Goal: Information Seeking & Learning: Learn about a topic

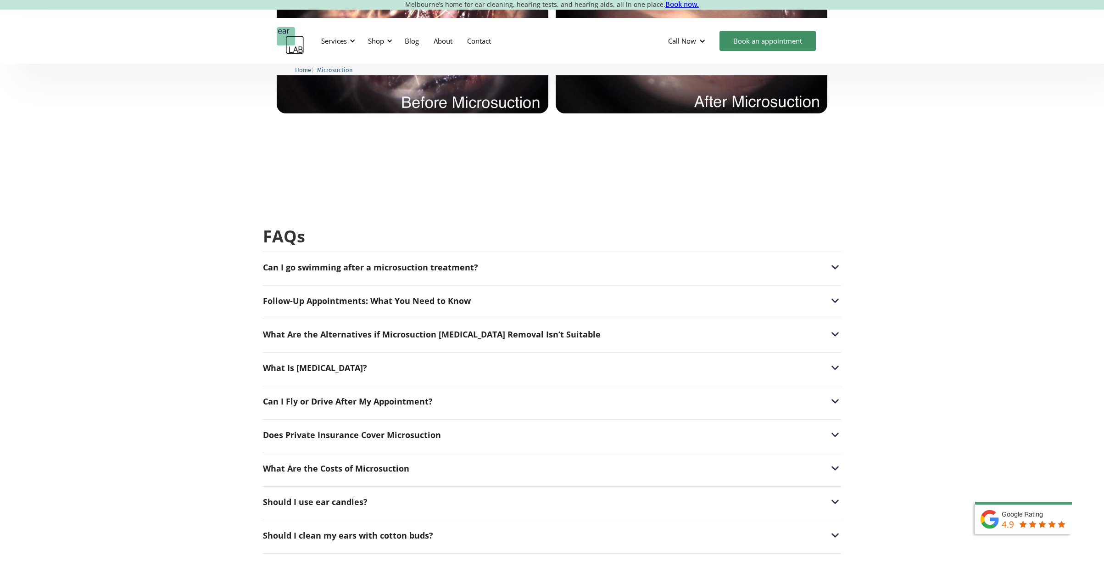
scroll to position [2065, 0]
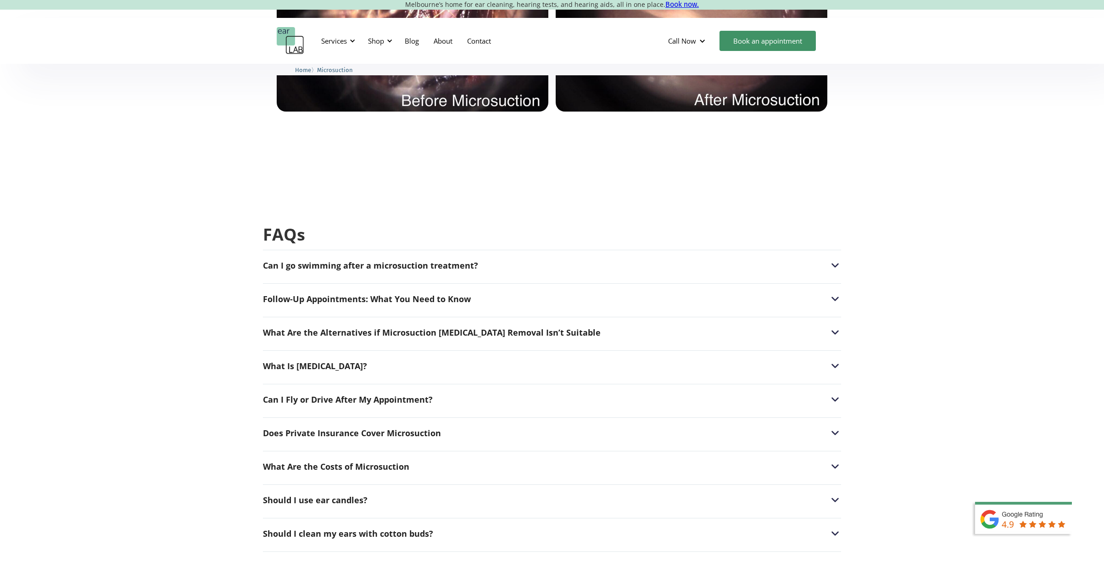
click at [542, 257] on div "Can I go swimming after a microsuction treatment? After a microsuction procedur…" at bounding box center [552, 263] width 578 height 26
click at [585, 259] on div "Can I go swimming after a microsuction treatment?" at bounding box center [552, 265] width 578 height 12
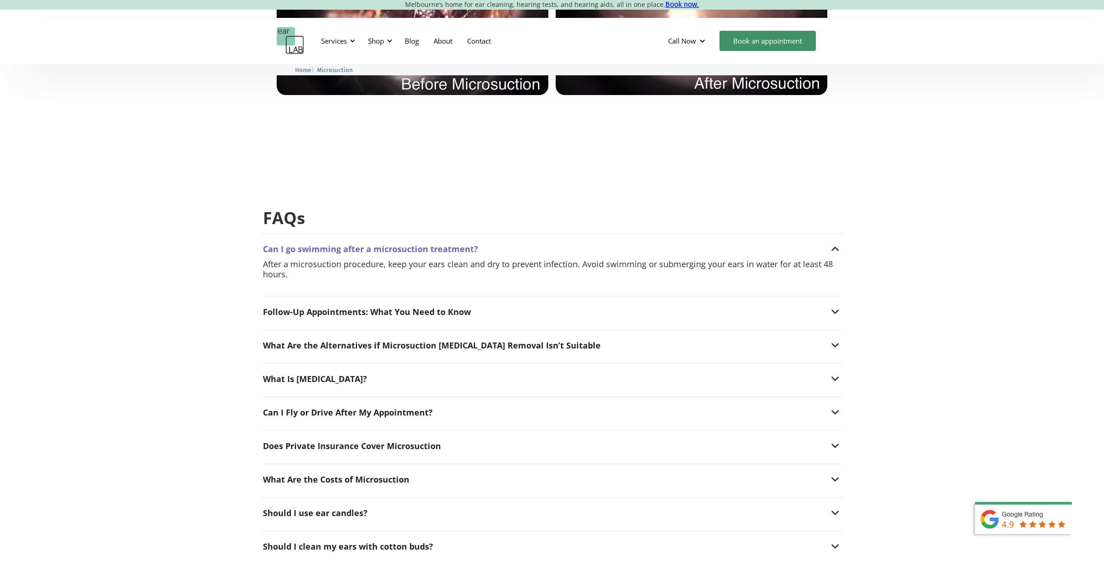
scroll to position [2083, 0]
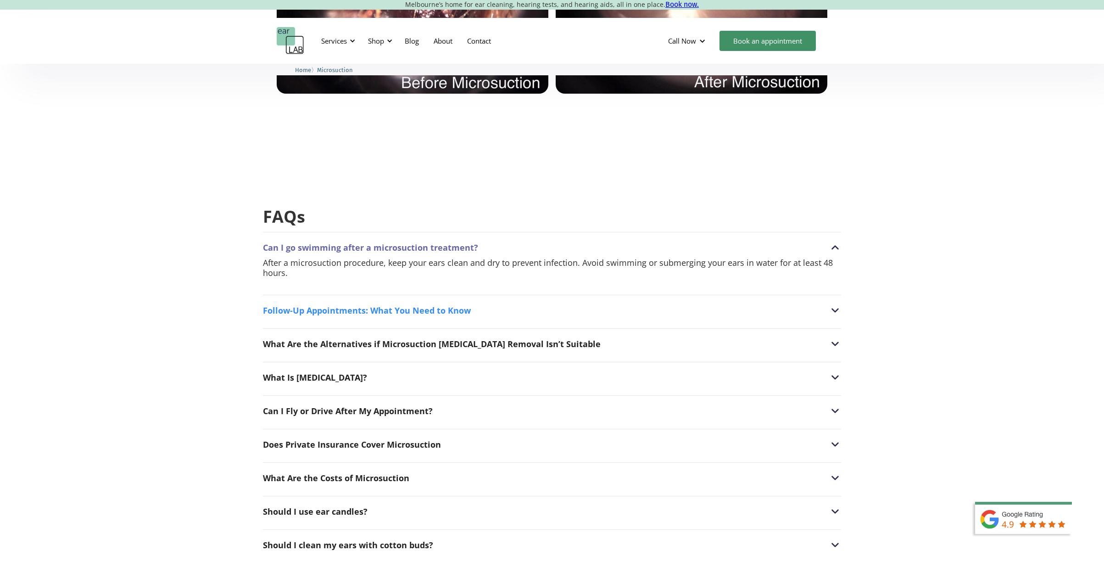
click at [602, 304] on div "Follow-Up Appointments: What You Need to Know" at bounding box center [552, 310] width 578 height 12
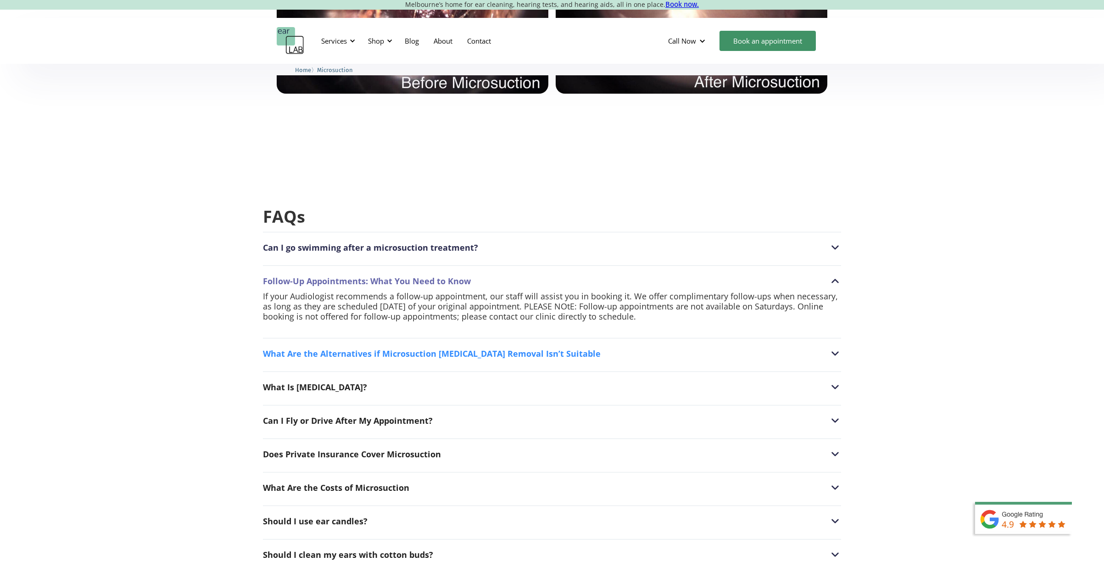
click at [608, 347] on div "What Are the Alternatives if Microsuction [MEDICAL_DATA] Removal Isn’t Suitable" at bounding box center [552, 353] width 578 height 12
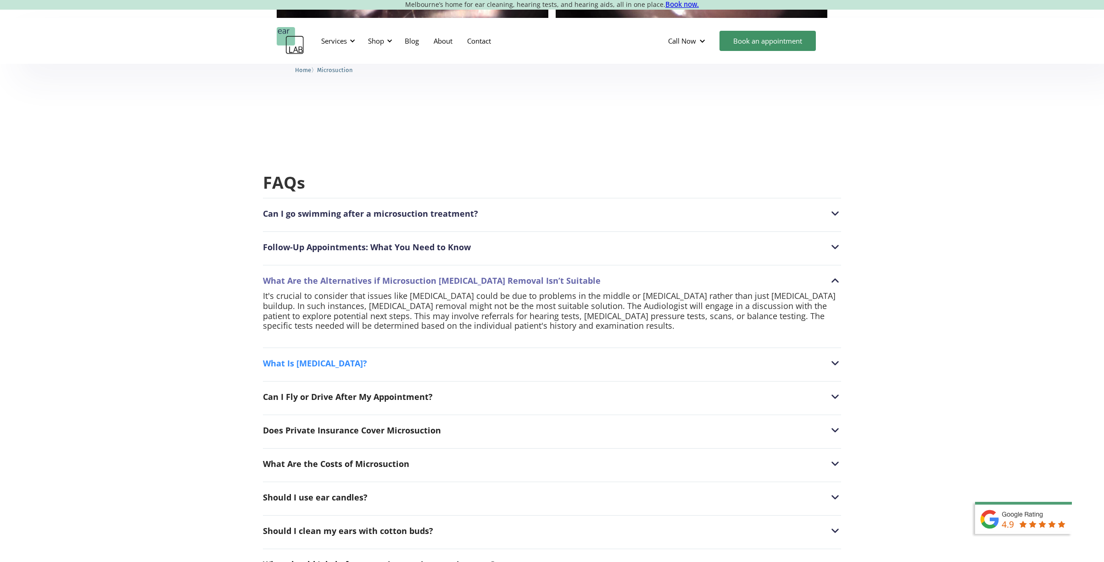
click at [448, 357] on div "What Is [MEDICAL_DATA]?" at bounding box center [552, 363] width 578 height 12
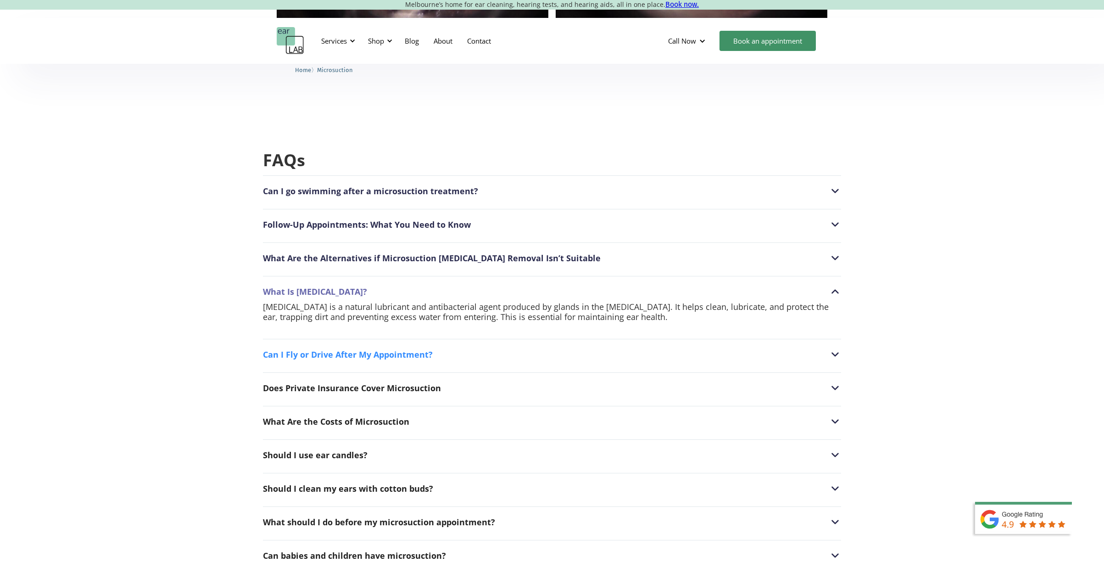
scroll to position [2142, 0]
click at [443, 346] on div "Can I Fly or Drive After My Appointment?" at bounding box center [552, 352] width 578 height 12
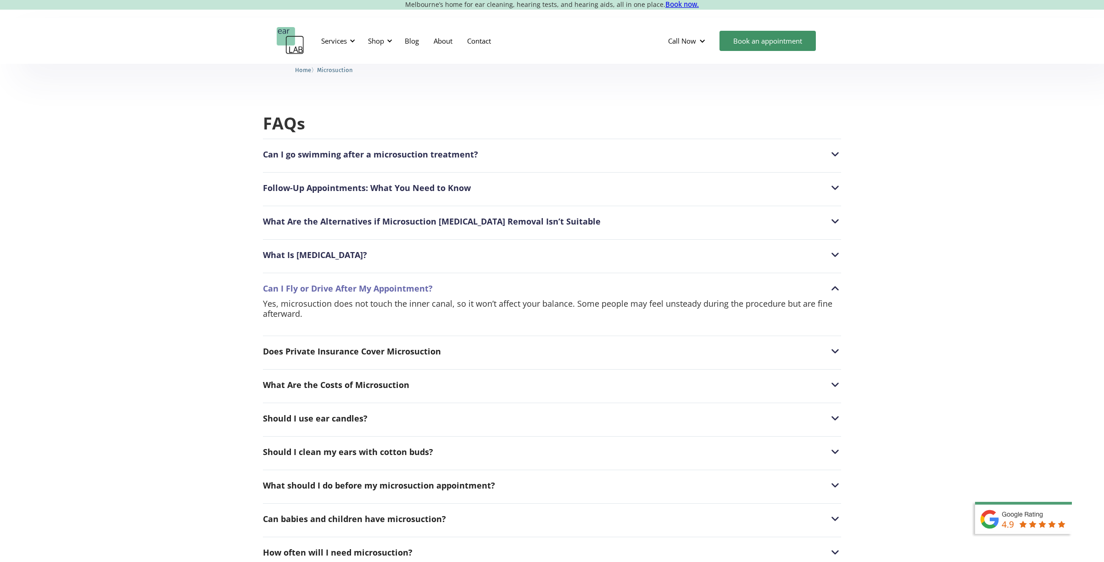
scroll to position [2180, 0]
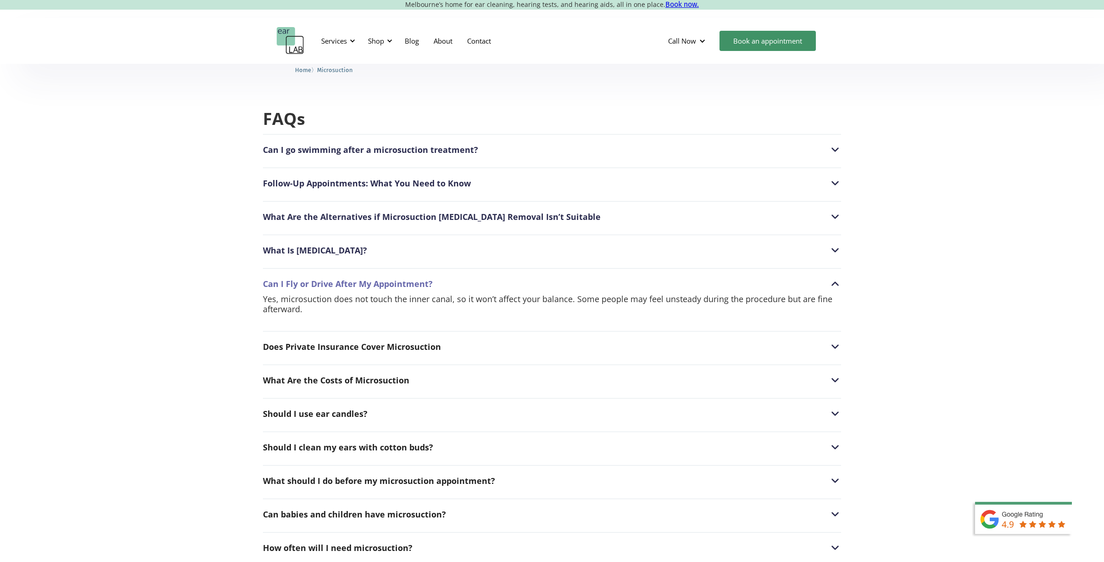
click at [491, 335] on div "Does Private Insurance Cover Microsuction Most health insurance plans only cove…" at bounding box center [552, 344] width 578 height 26
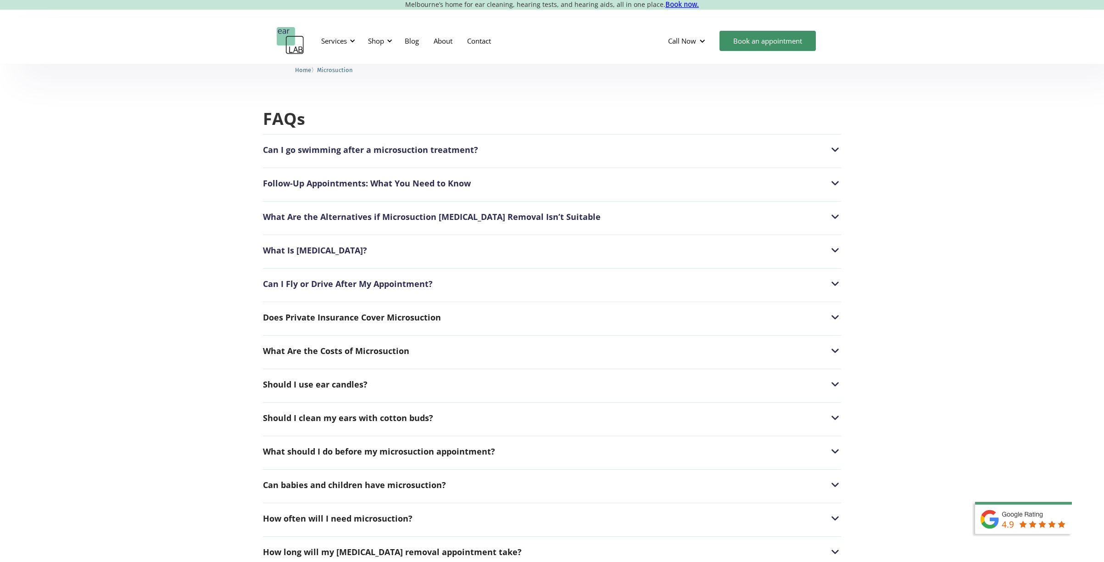
click at [498, 307] on div "Does Private Insurance Cover Microsuction Most health insurance plans only cove…" at bounding box center [552, 315] width 578 height 26
click at [466, 311] on div "Does Private Insurance Cover Microsuction" at bounding box center [552, 317] width 578 height 12
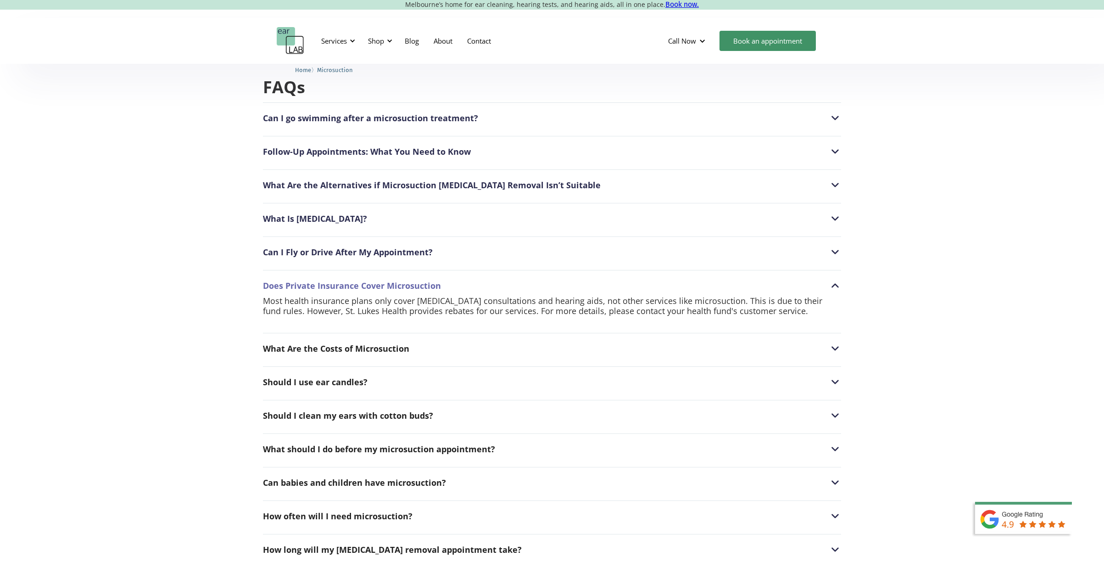
scroll to position [2213, 0]
click at [481, 342] on div "What Are the Costs of Microsuction" at bounding box center [552, 348] width 578 height 12
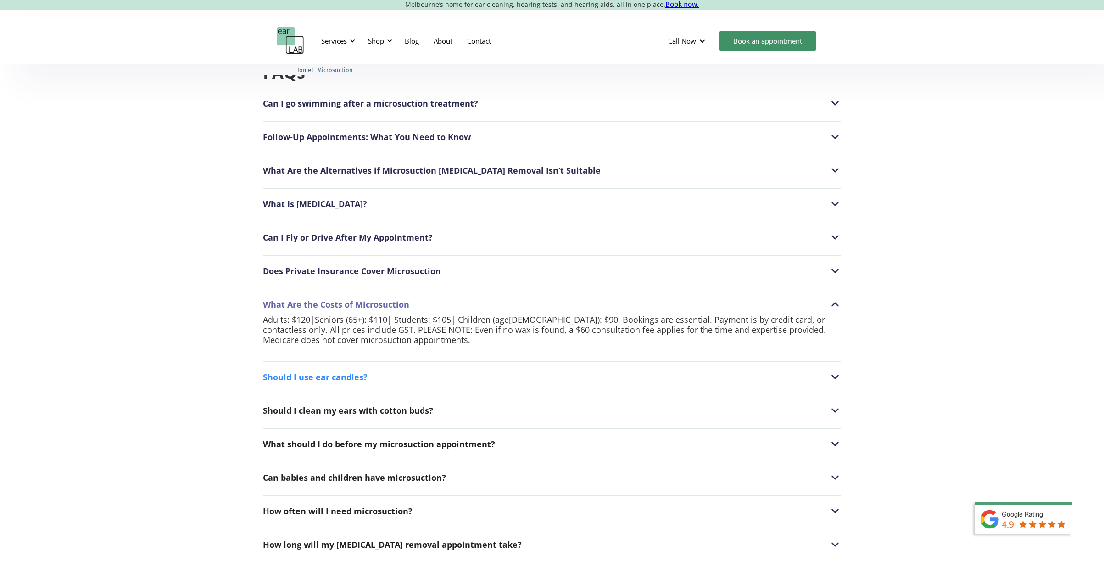
scroll to position [2230, 0]
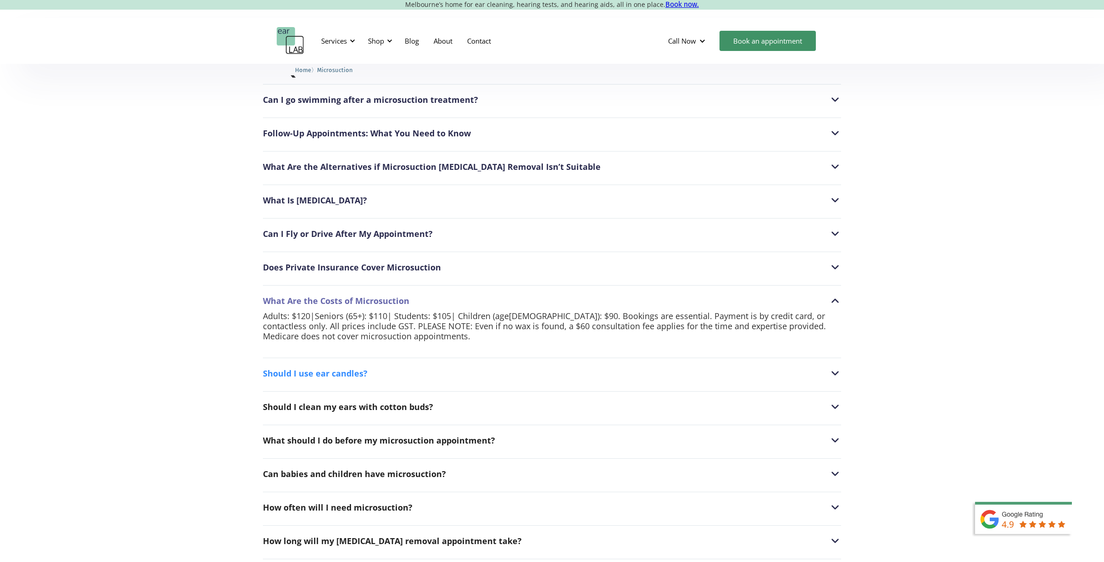
click at [414, 367] on div "Should I use ear candles?" at bounding box center [552, 373] width 578 height 12
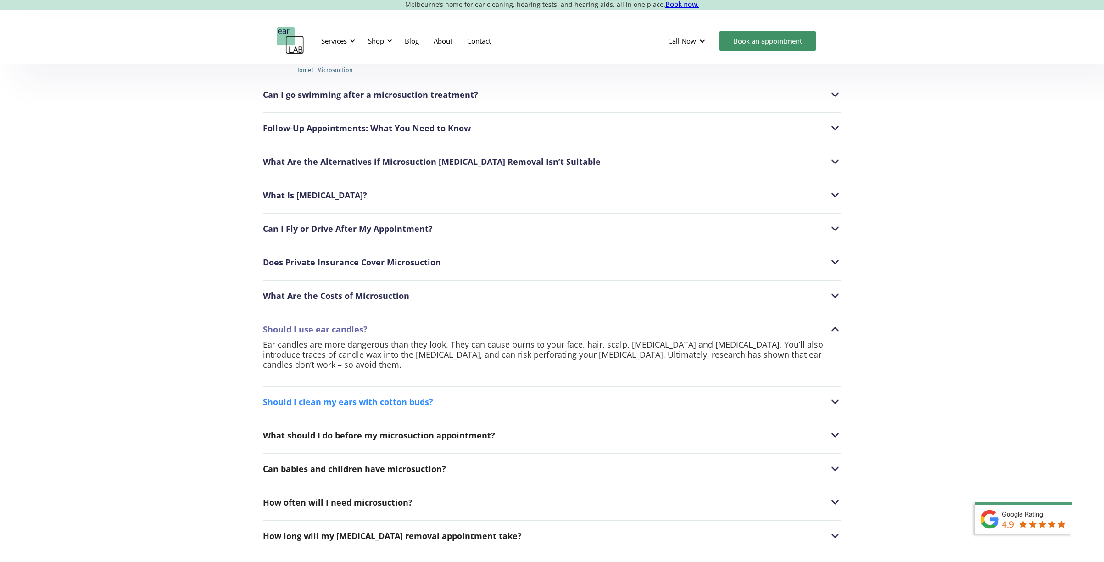
scroll to position [2236, 0]
click at [502, 395] on div "Should I clean my ears with cotton buds?" at bounding box center [552, 401] width 578 height 12
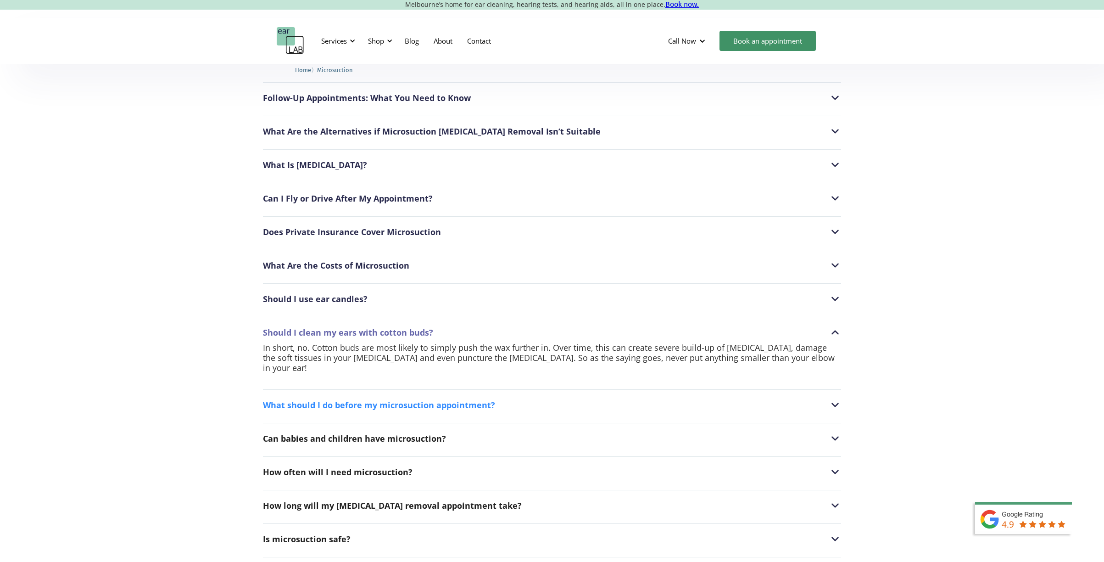
scroll to position [2272, 0]
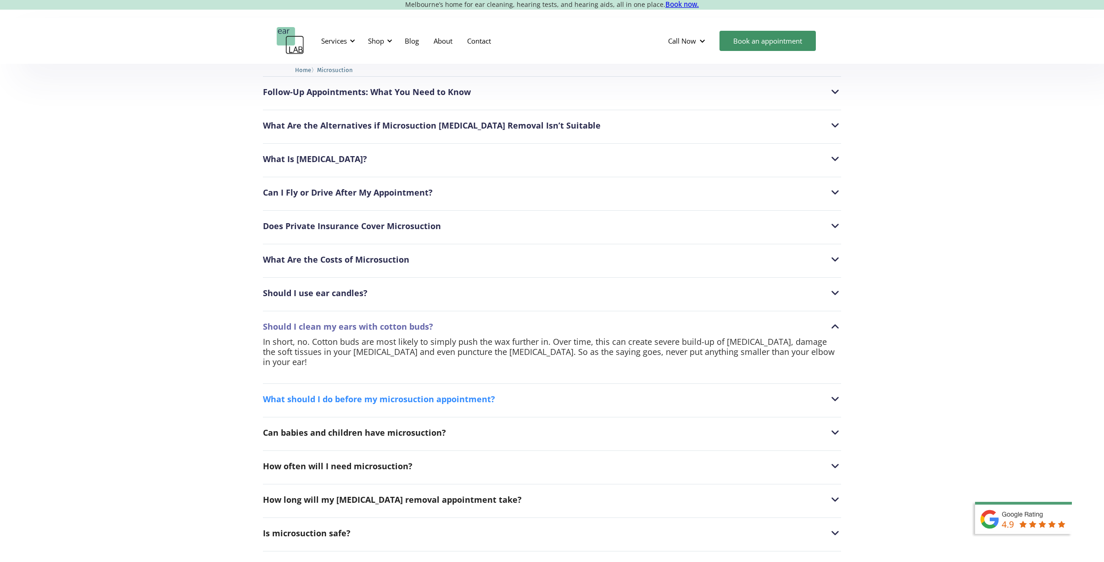
click at [566, 393] on div "What should I do before my microsuction appointment?" at bounding box center [552, 399] width 578 height 12
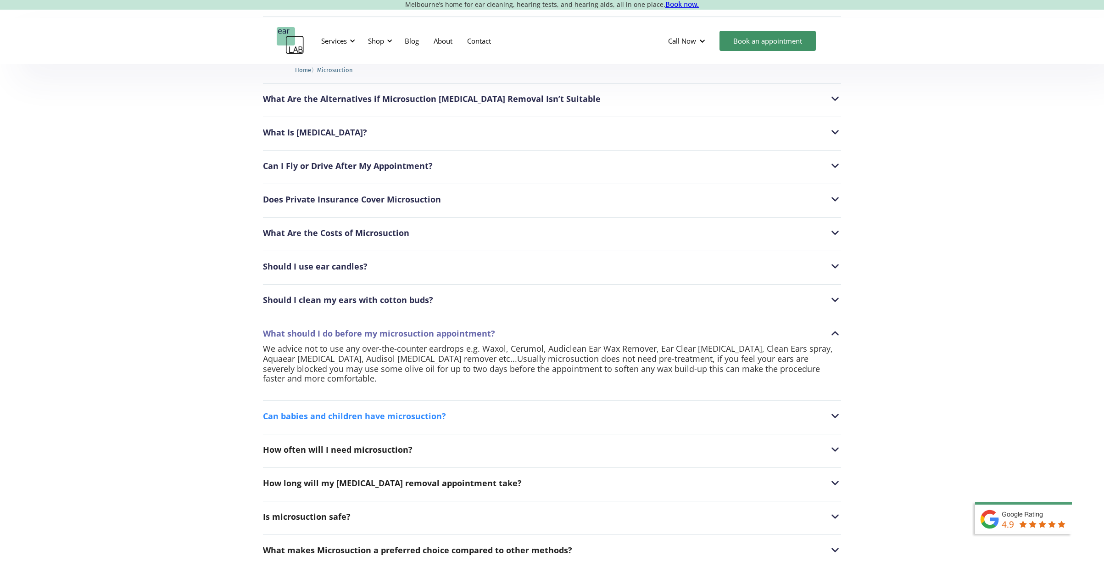
scroll to position [2299, 0]
click at [583, 409] on div "Can babies and children have microsuction?" at bounding box center [552, 415] width 578 height 12
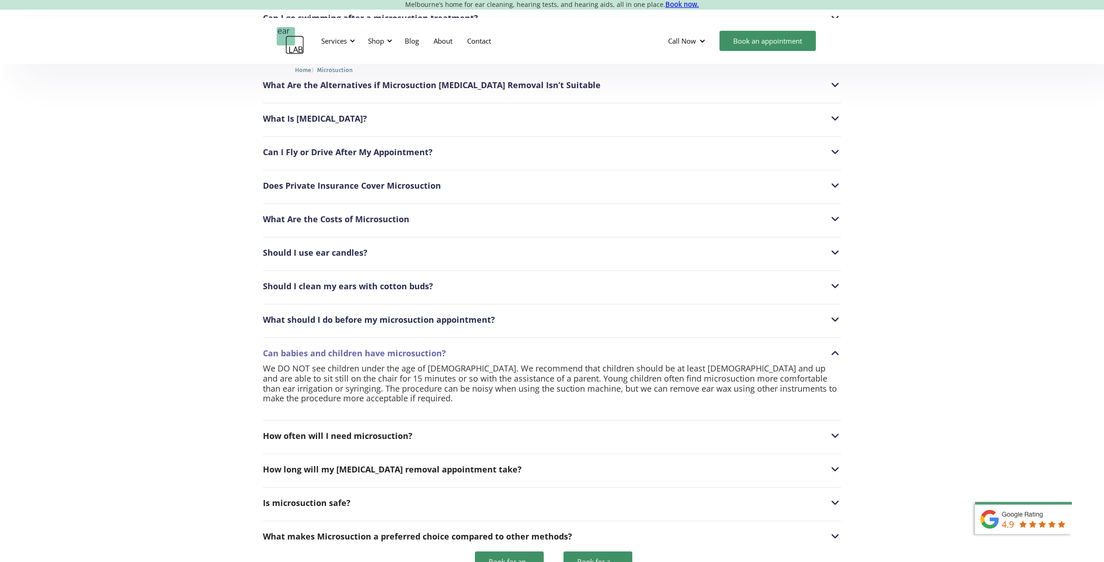
scroll to position [2326, 0]
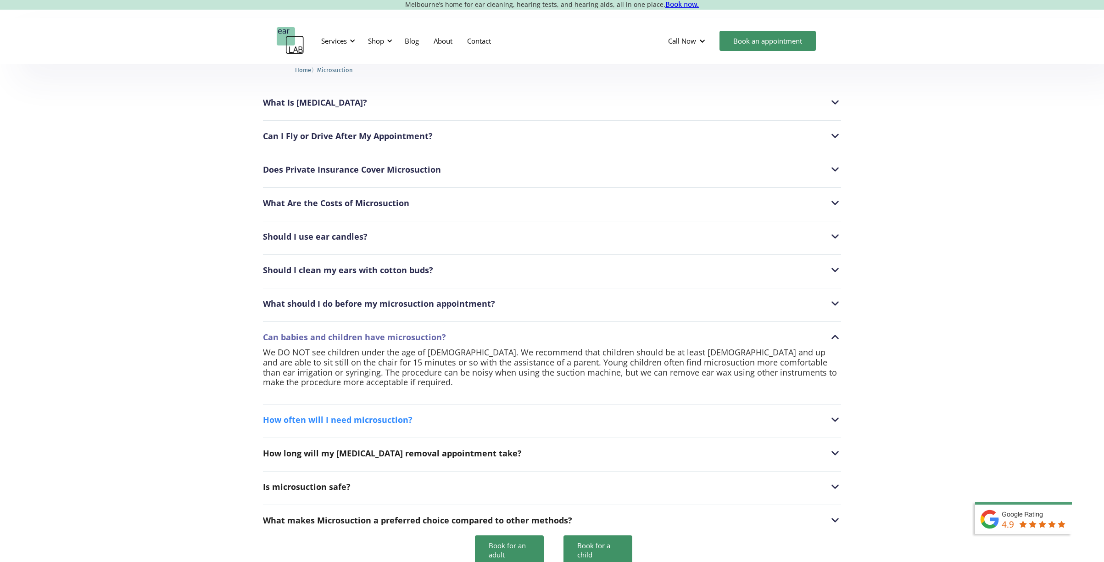
click at [580, 414] on div "How often will I need microsuction?" at bounding box center [552, 420] width 578 height 12
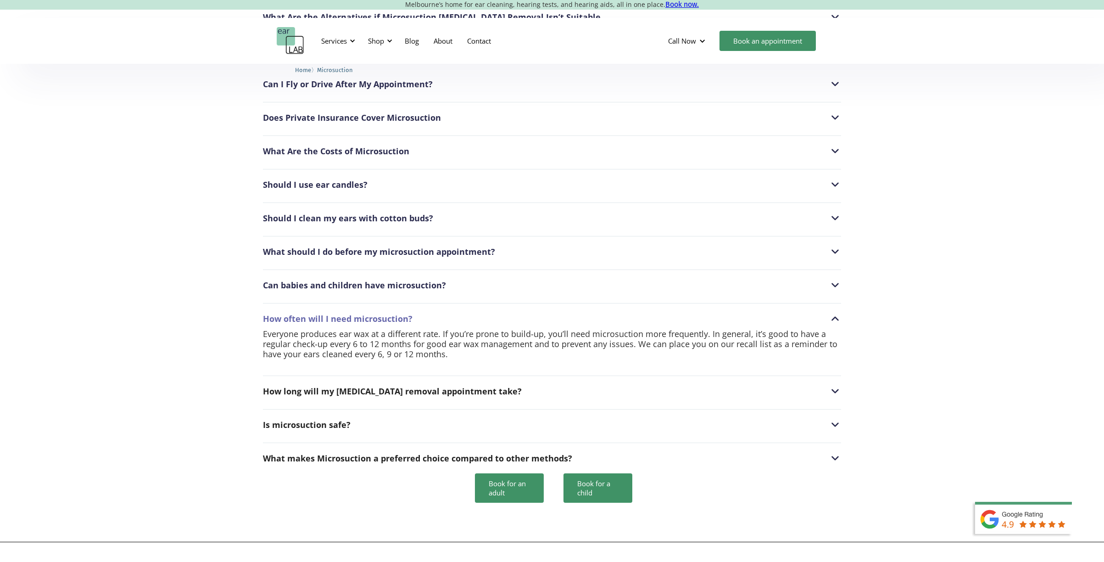
scroll to position [2384, 0]
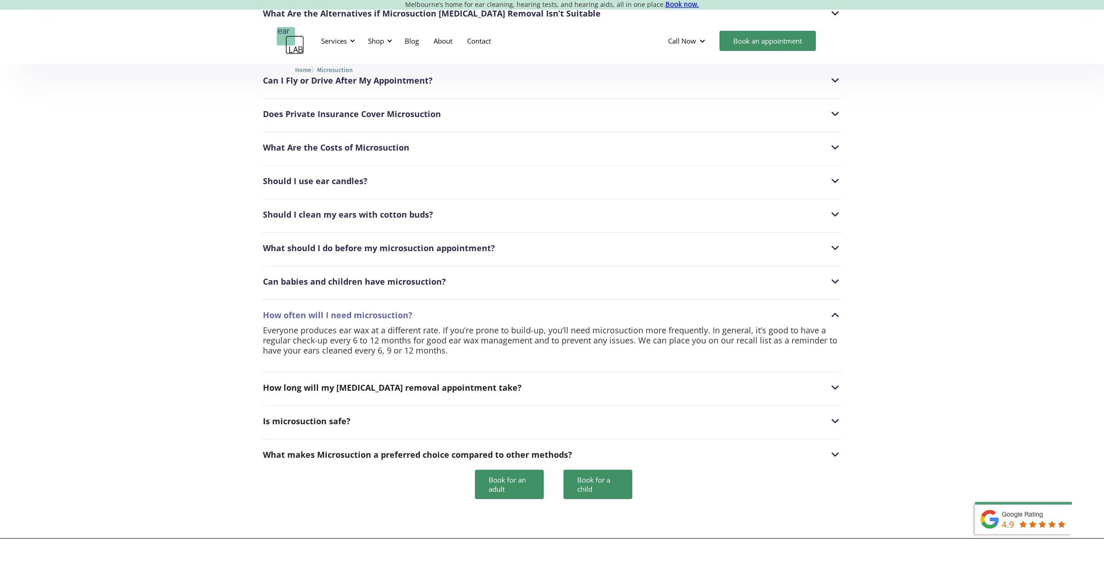
click at [539, 377] on div "How long will my [MEDICAL_DATA] removal appointment take? The length of your tr…" at bounding box center [552, 385] width 578 height 26
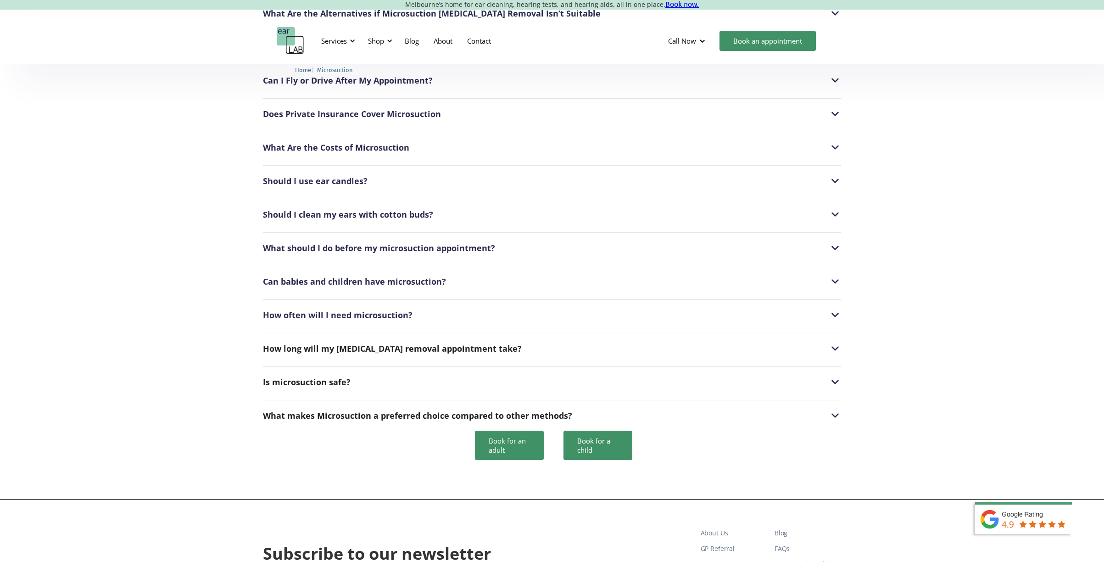
click at [509, 344] on div "Can I go swimming after a microsuction treatment? After a microsuction procedur…" at bounding box center [552, 178] width 578 height 495
click at [496, 342] on div "How long will my [MEDICAL_DATA] removal appointment take?" at bounding box center [552, 348] width 578 height 12
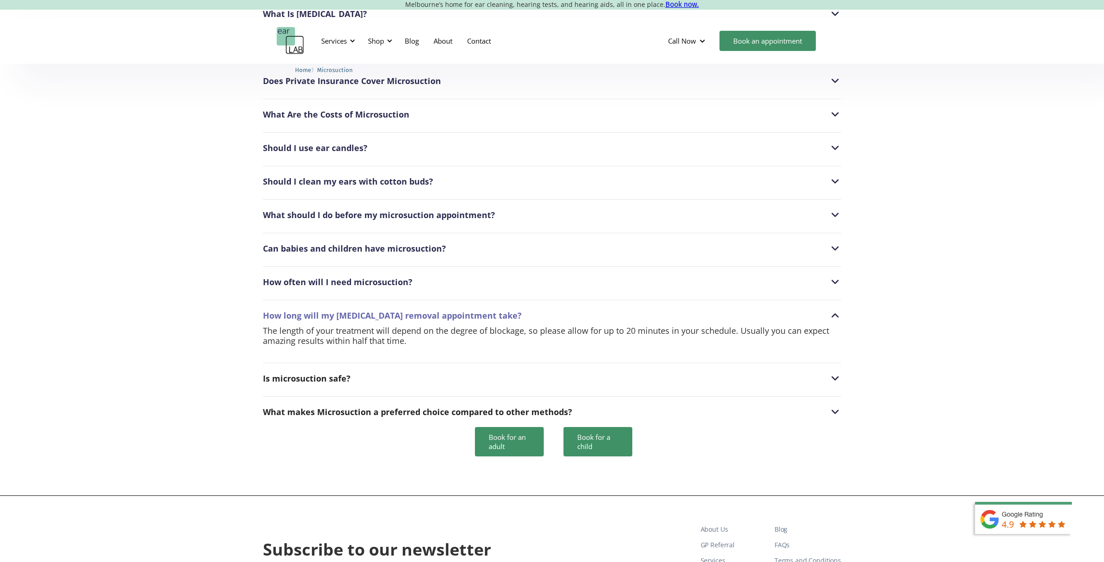
scroll to position [2436, 0]
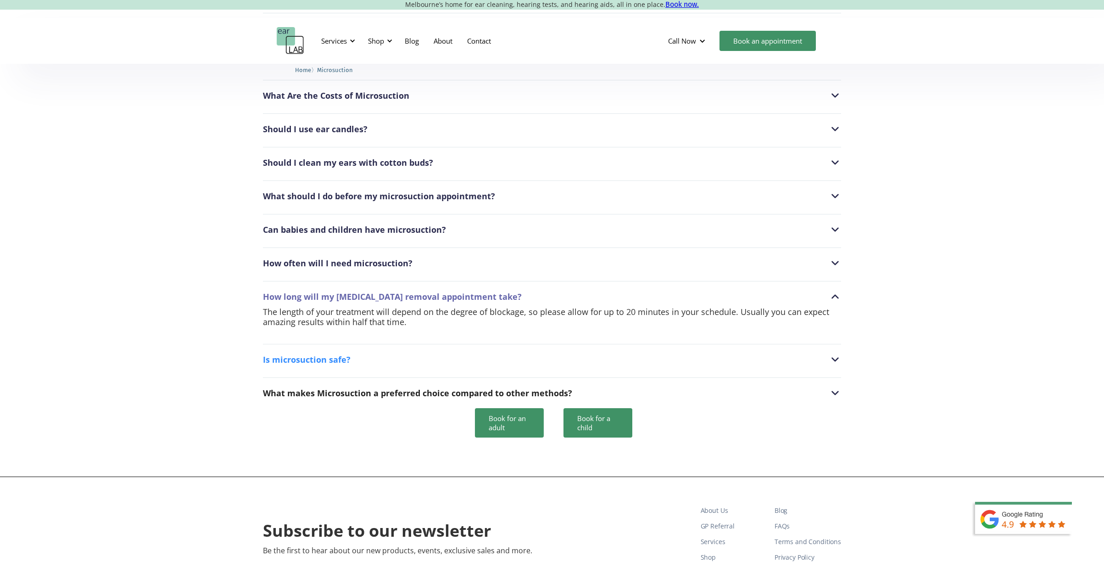
click at [392, 353] on div "Is microsuction safe?" at bounding box center [552, 359] width 578 height 12
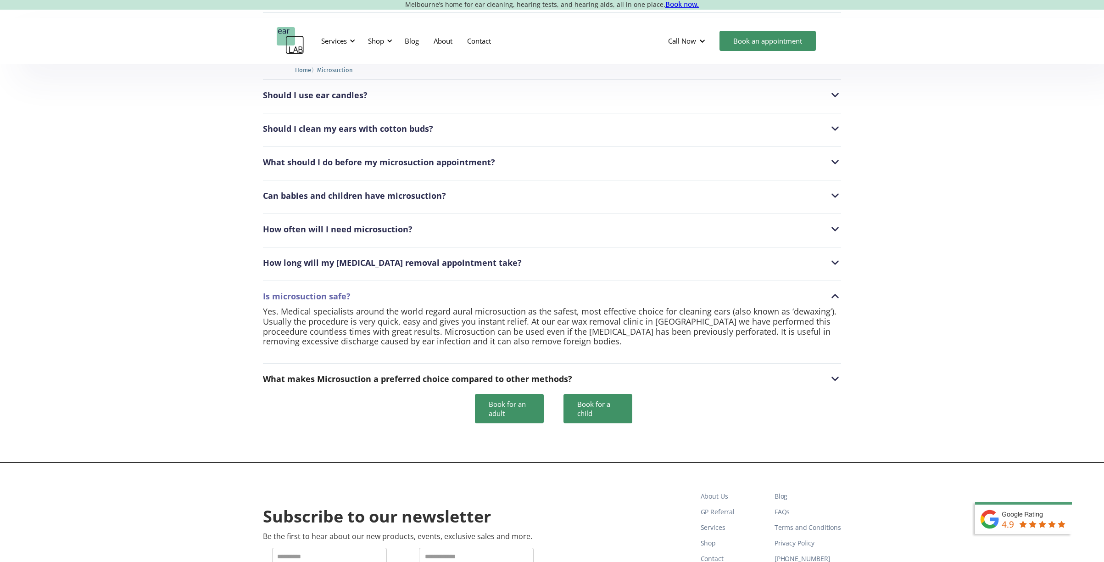
scroll to position [2470, 0]
click at [576, 372] on div "What makes Microsuction a preferred choice compared to other methods?" at bounding box center [552, 378] width 578 height 12
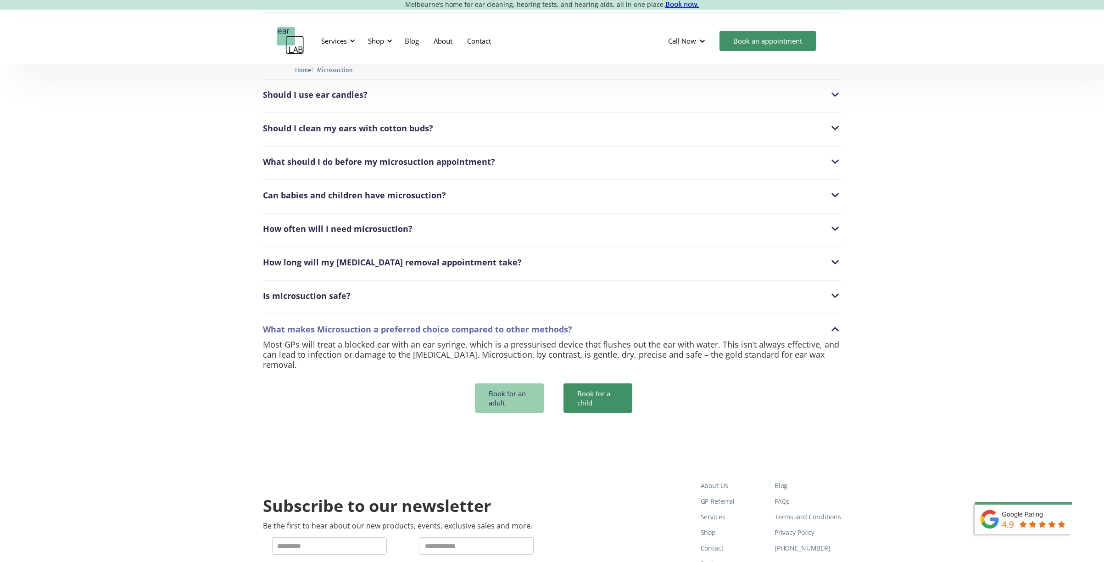
click at [516, 383] on link "Book for an adult" at bounding box center [509, 397] width 69 height 29
